Goal: Navigation & Orientation: Find specific page/section

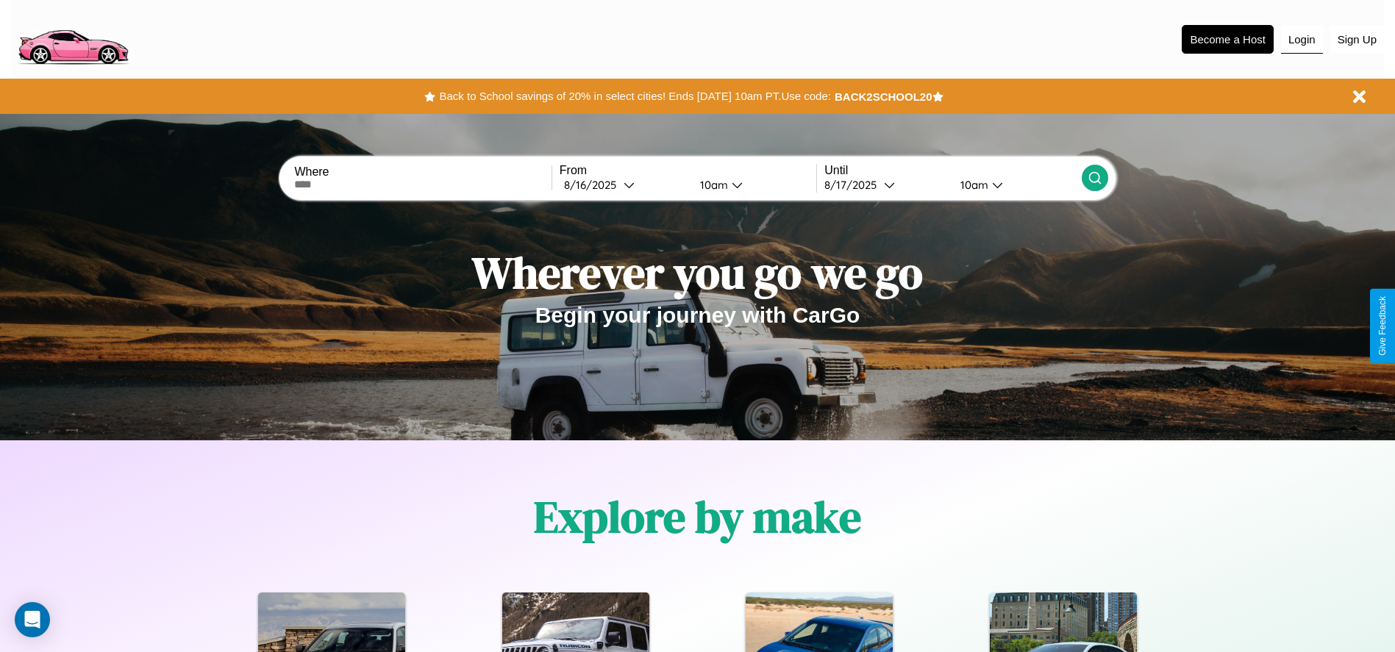
click at [1301, 39] on button "Login" at bounding box center [1302, 40] width 42 height 28
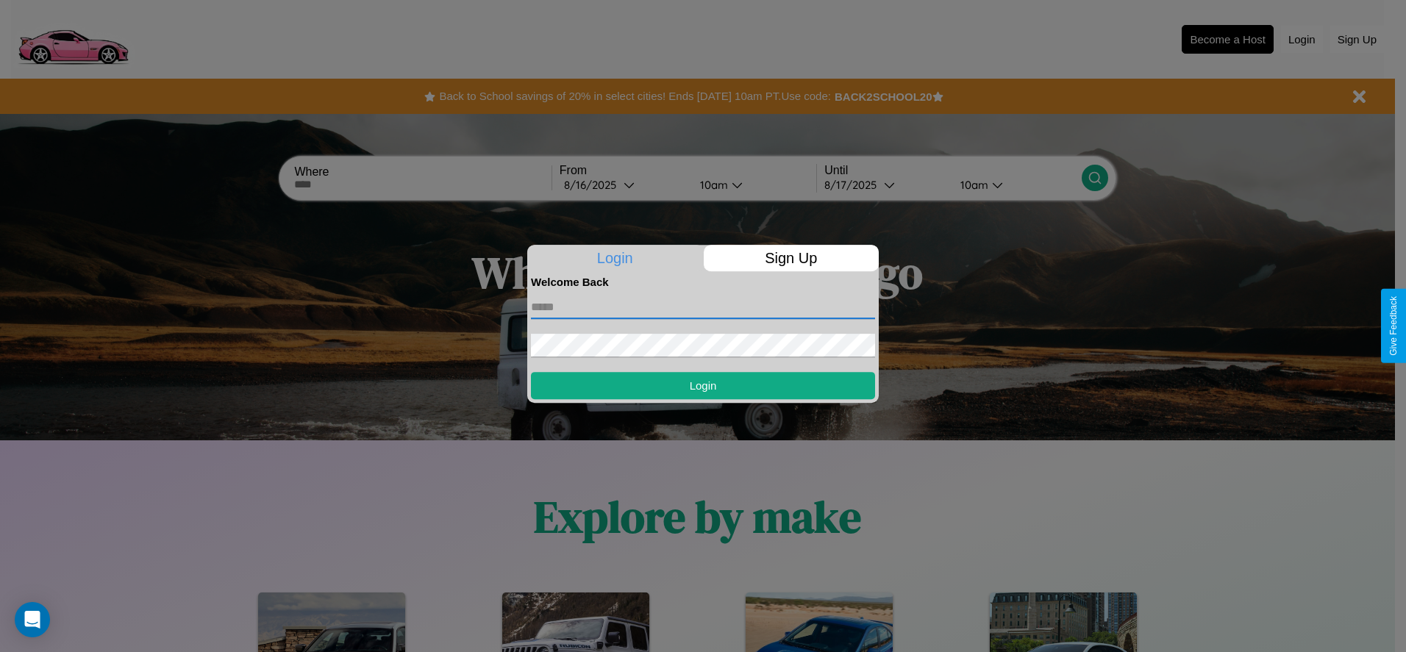
click at [703, 307] on input "text" at bounding box center [703, 308] width 344 height 24
type input "**********"
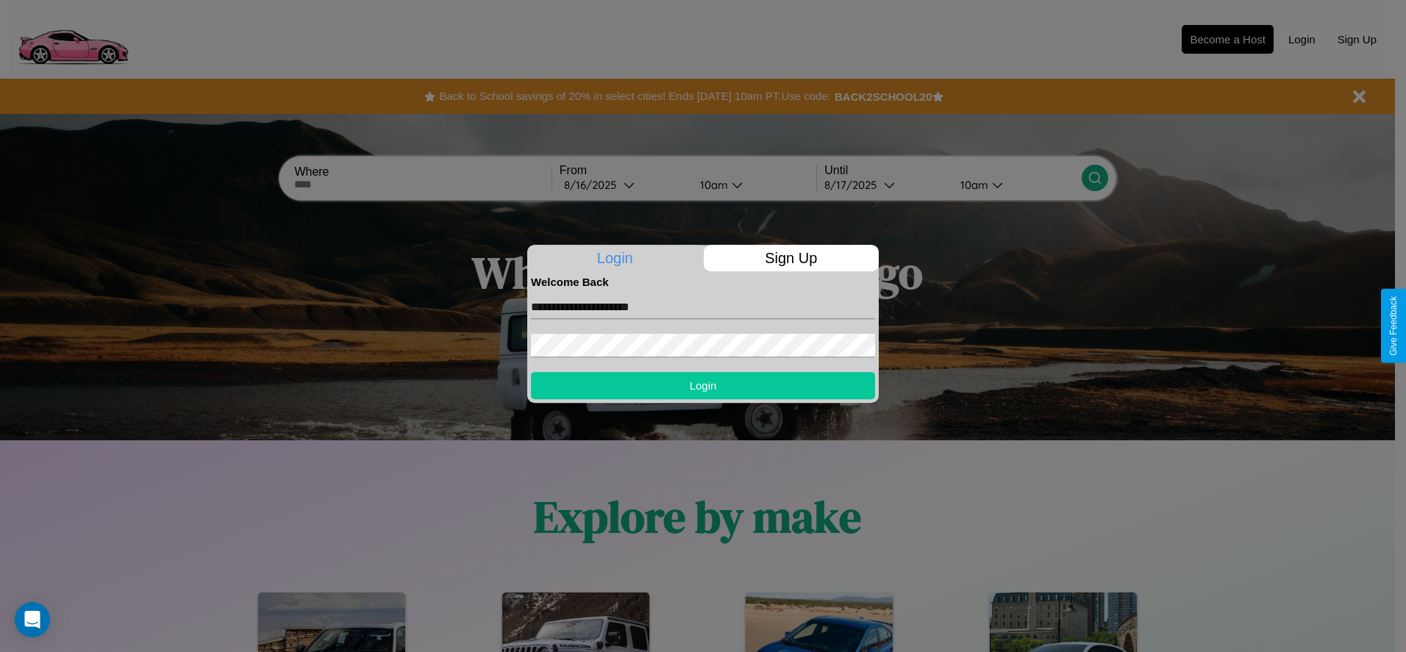
click at [703, 385] on button "Login" at bounding box center [703, 385] width 344 height 27
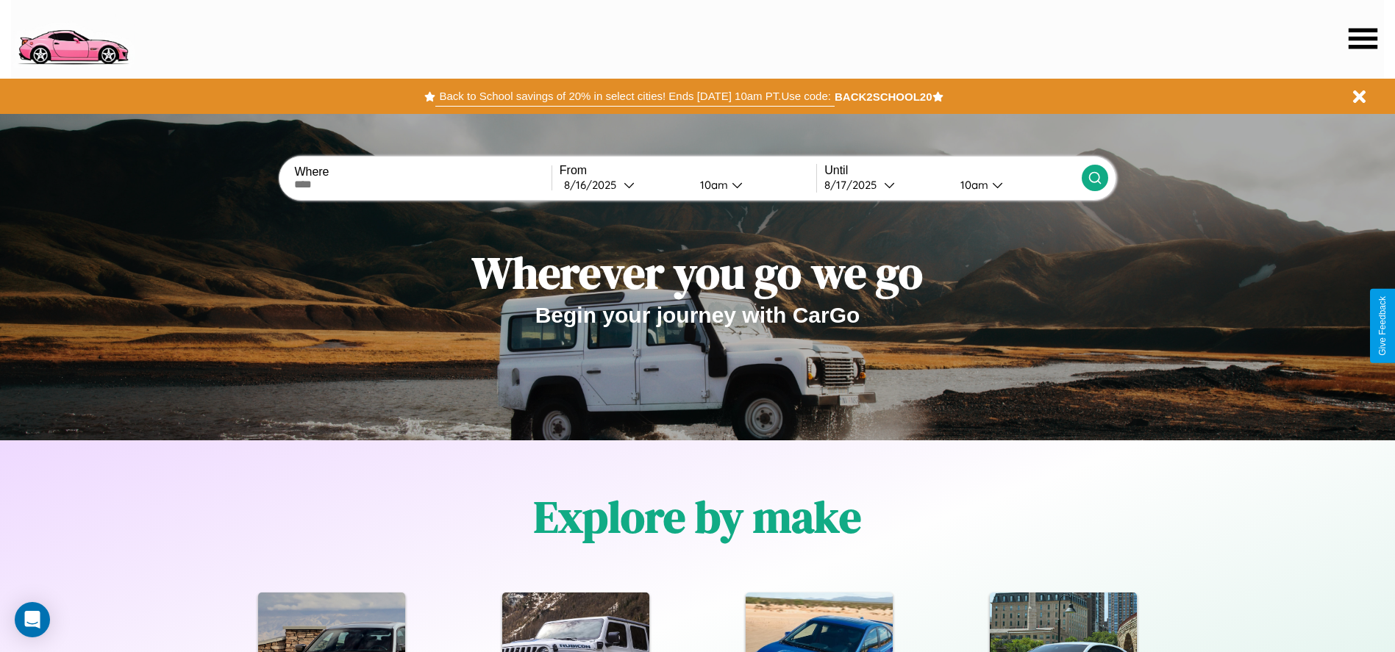
click at [634, 96] on button "Back to School savings of 20% in select cities! Ends [DATE] 10am PT. Use code:" at bounding box center [634, 96] width 398 height 21
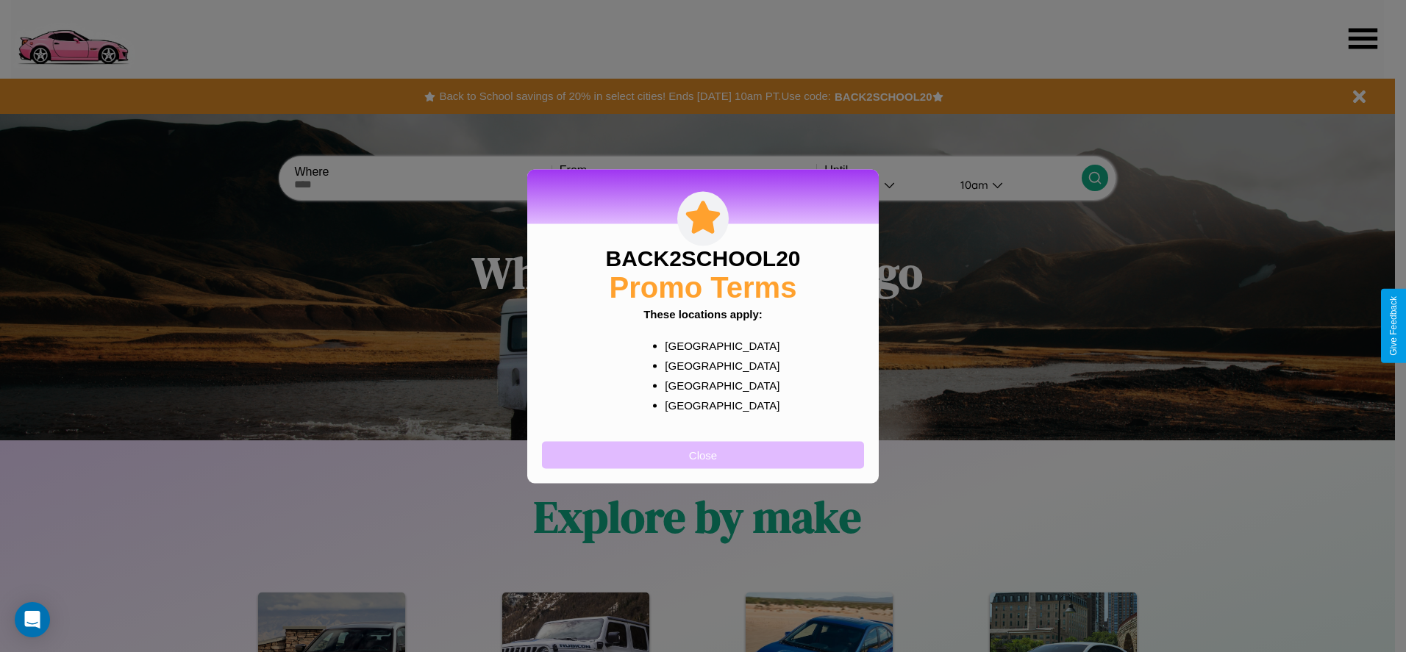
click at [703, 454] on button "Close" at bounding box center [703, 454] width 322 height 27
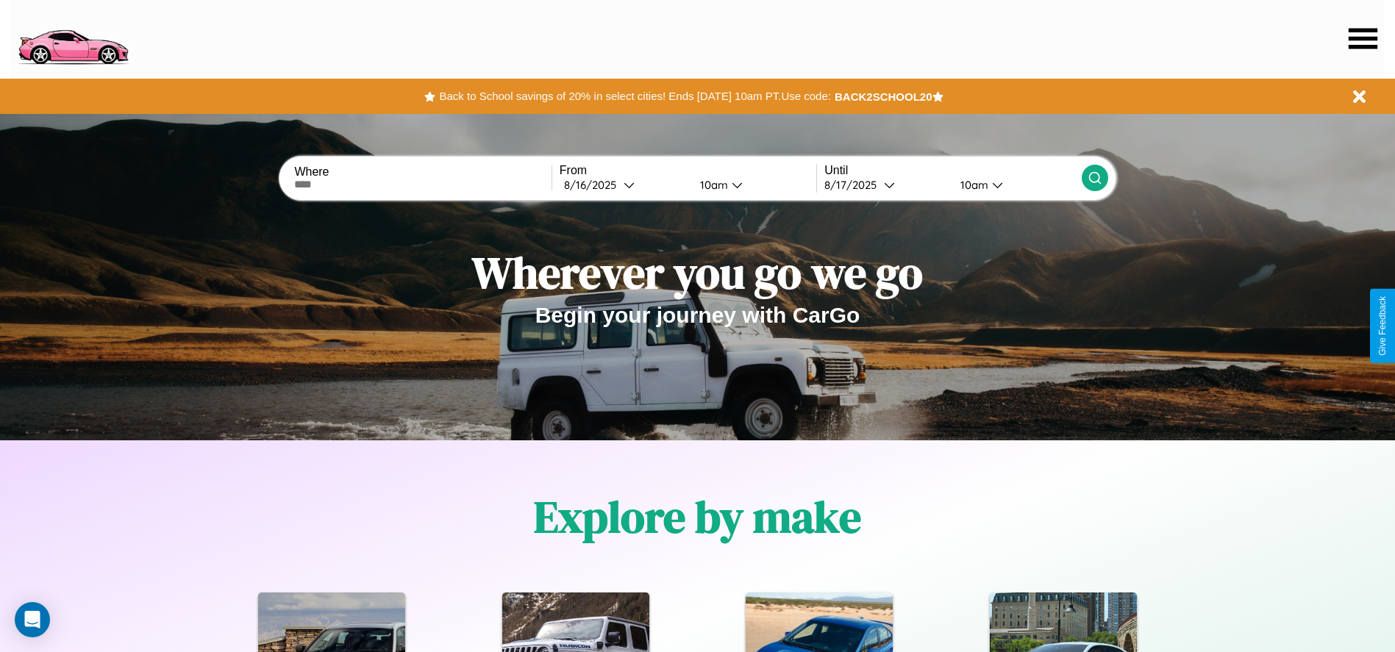
click at [1362, 38] on icon at bounding box center [1362, 38] width 29 height 21
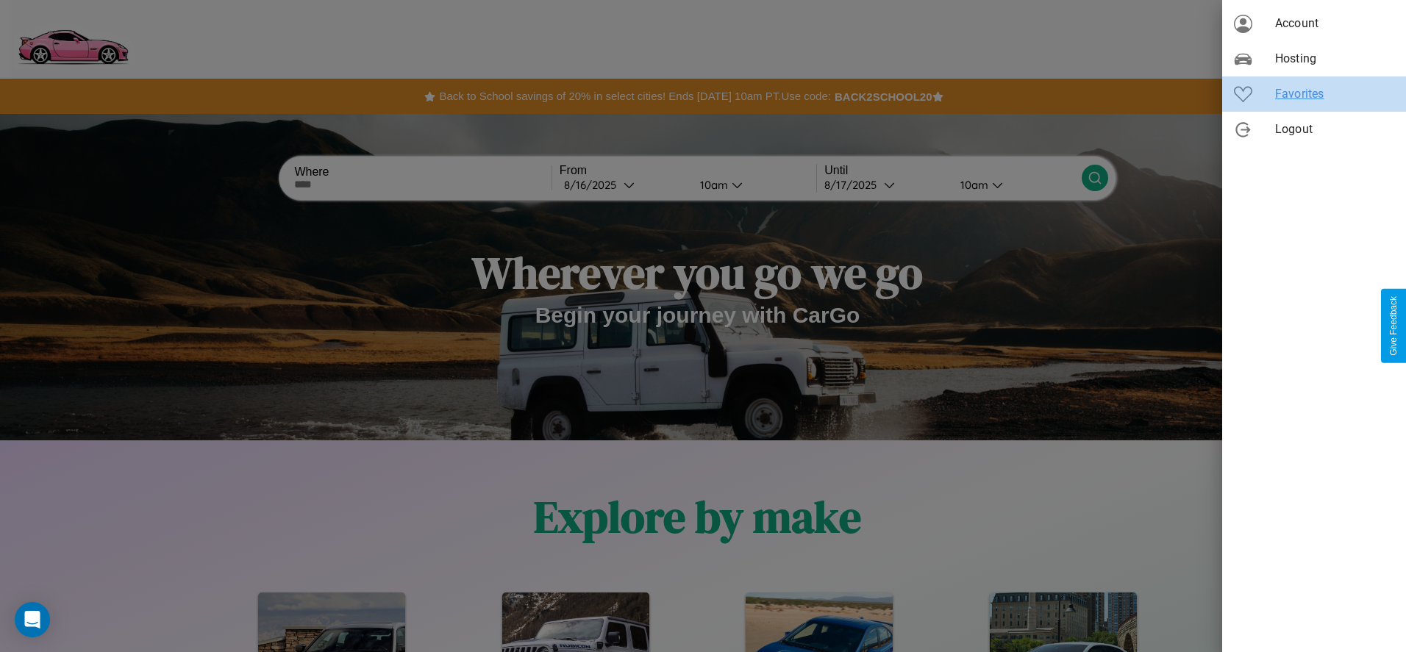
click at [1314, 94] on span "Favorites" at bounding box center [1334, 94] width 119 height 18
